Goal: Task Accomplishment & Management: Manage account settings

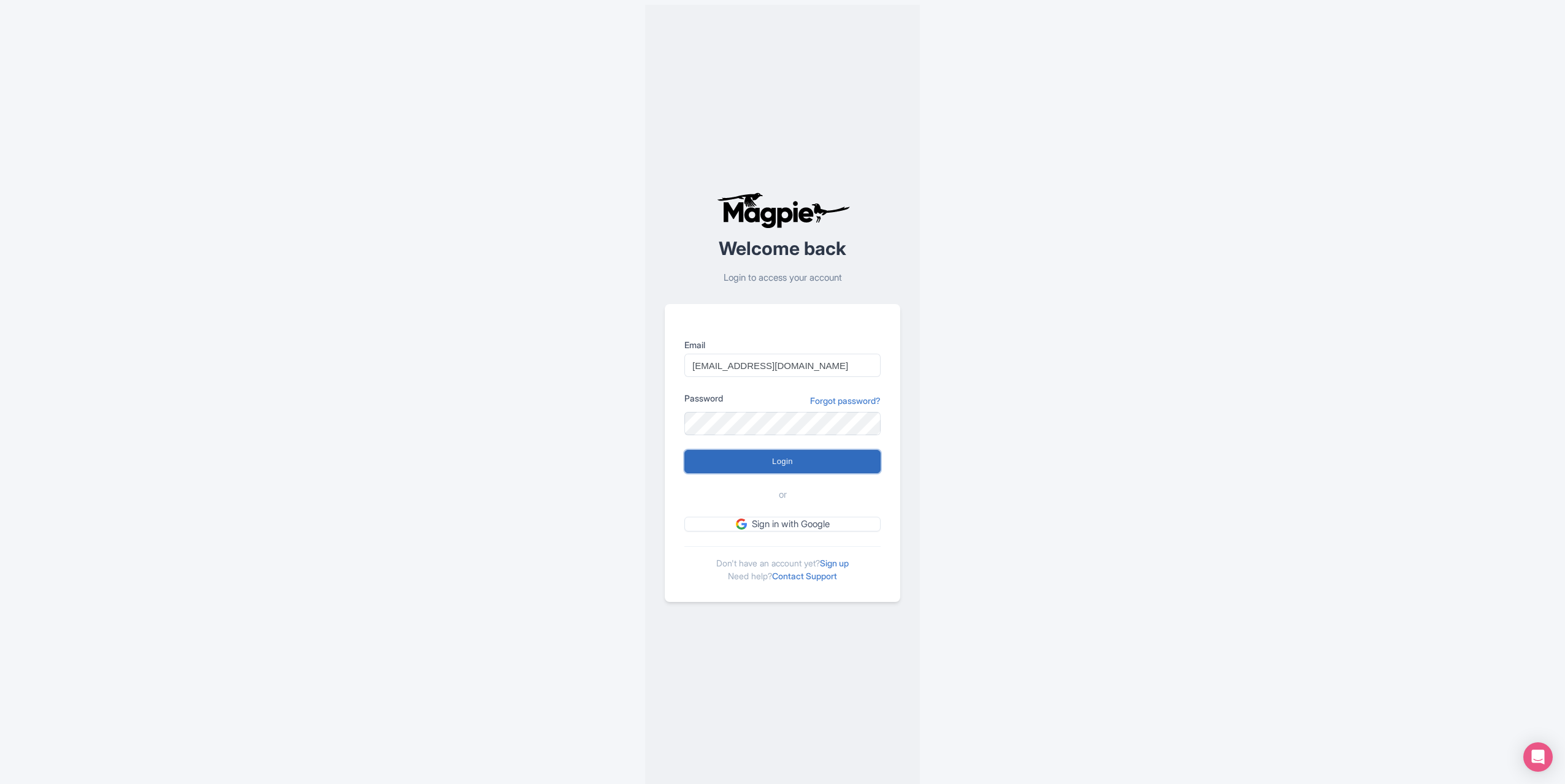
click at [775, 461] on input "Login" at bounding box center [782, 462] width 196 height 23
type input "Logging in..."
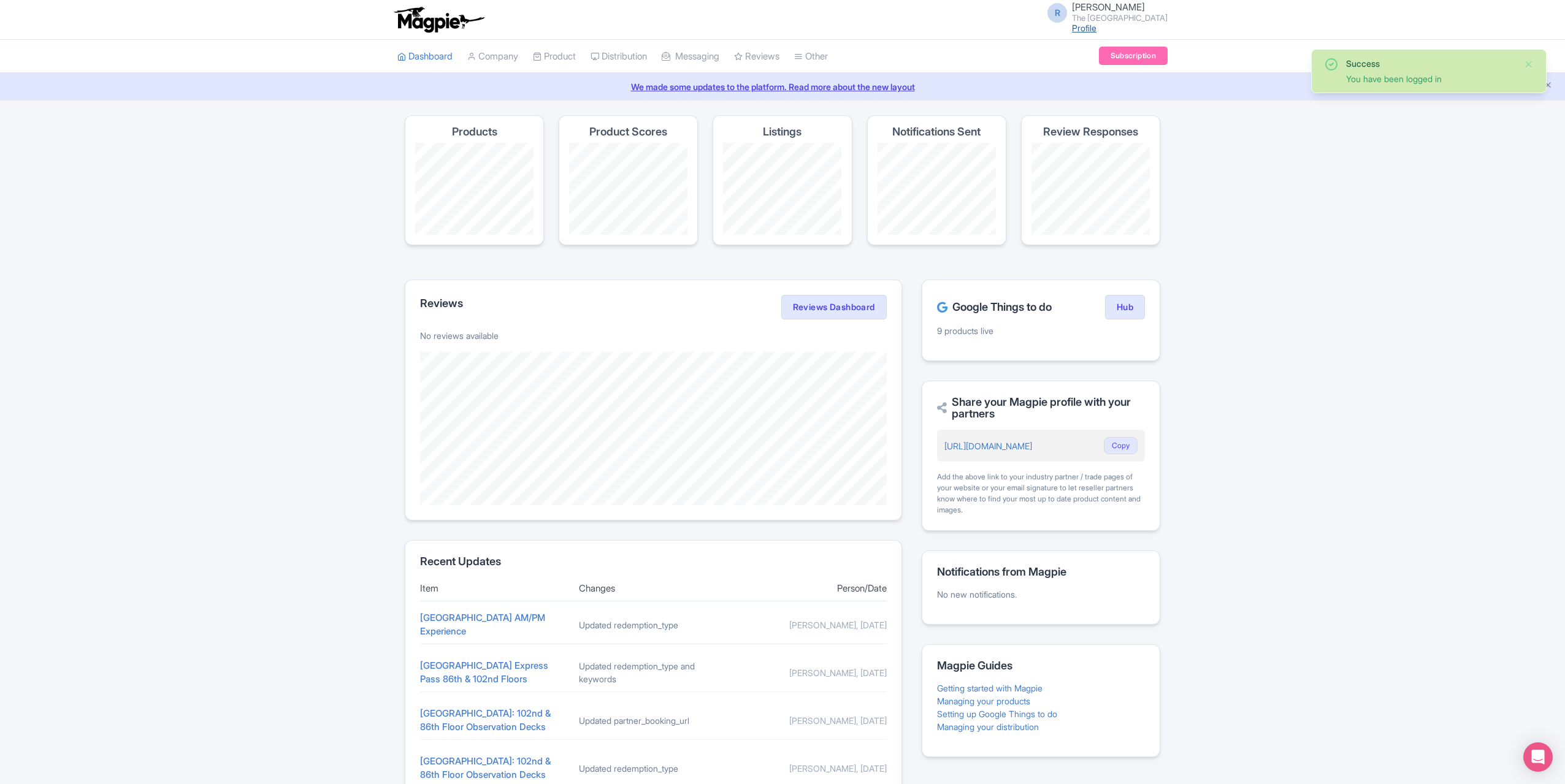
click at [1086, 27] on link "Profile" at bounding box center [1085, 28] width 25 height 10
click at [1107, 58] on link "Subscription" at bounding box center [1133, 56] width 69 height 19
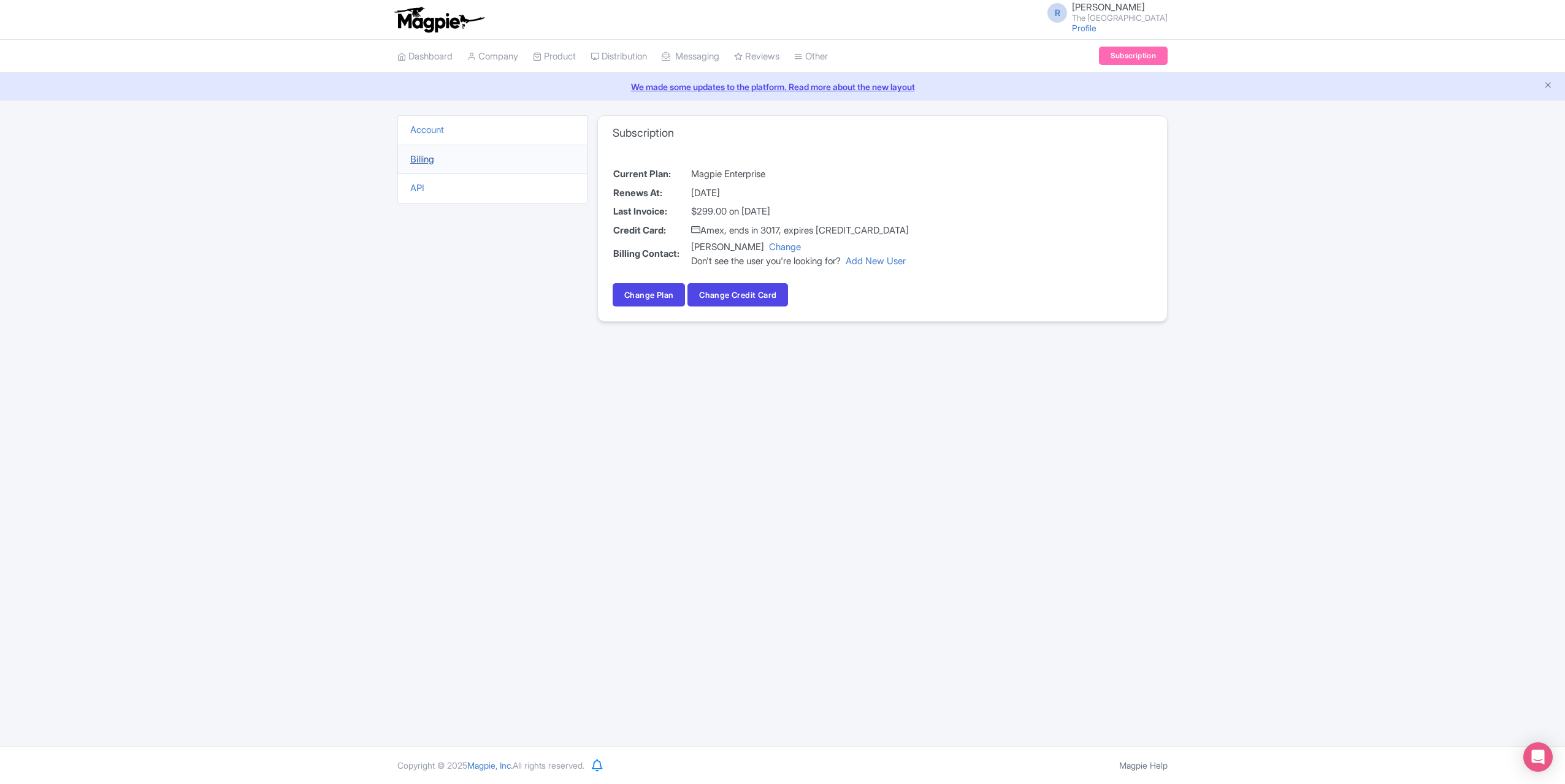
click at [428, 155] on link "Billing" at bounding box center [422, 159] width 24 height 12
